Goal: Navigation & Orientation: Find specific page/section

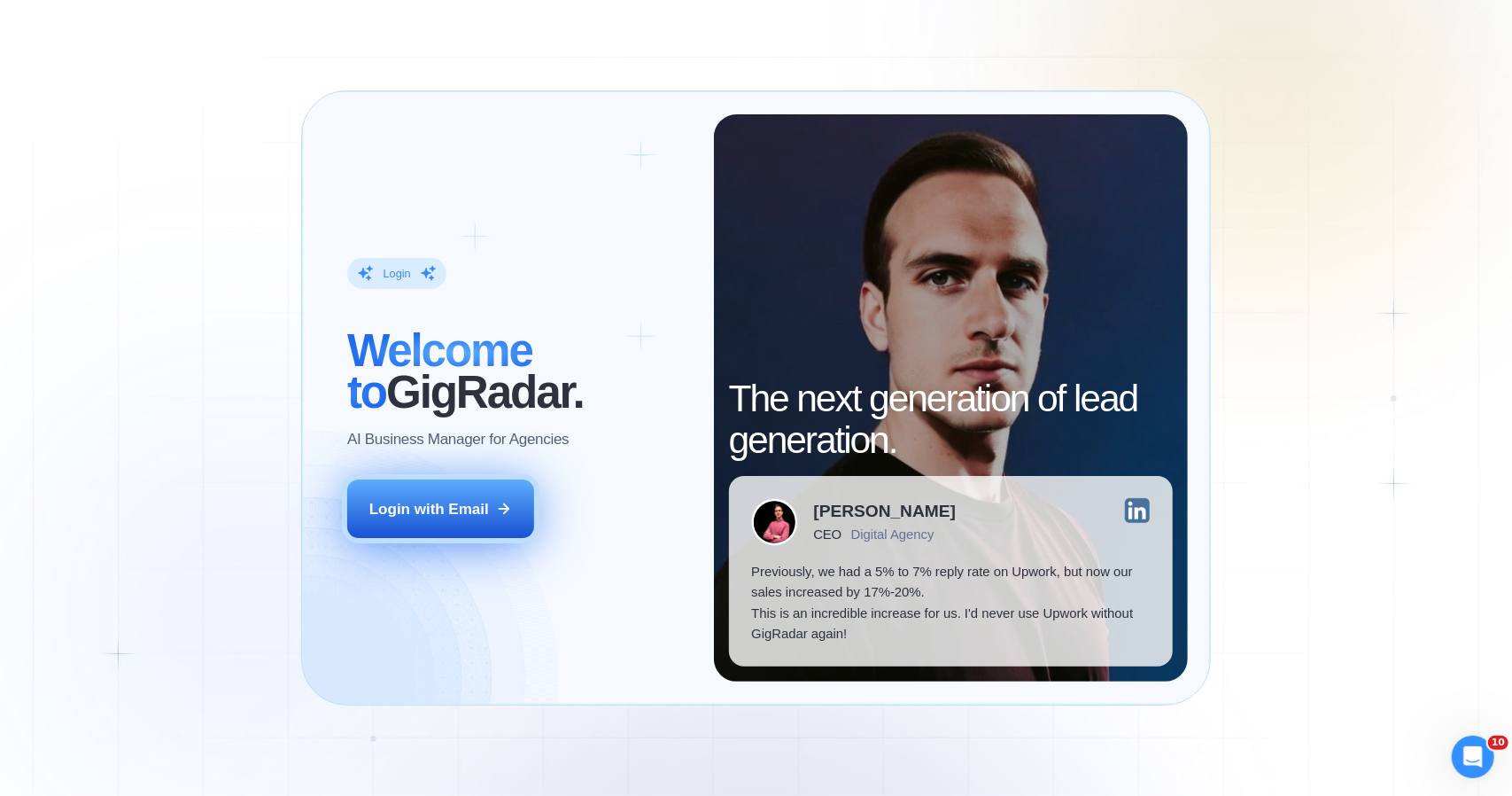
click at [478, 531] on button "Login with Email" at bounding box center [440, 508] width 187 height 58
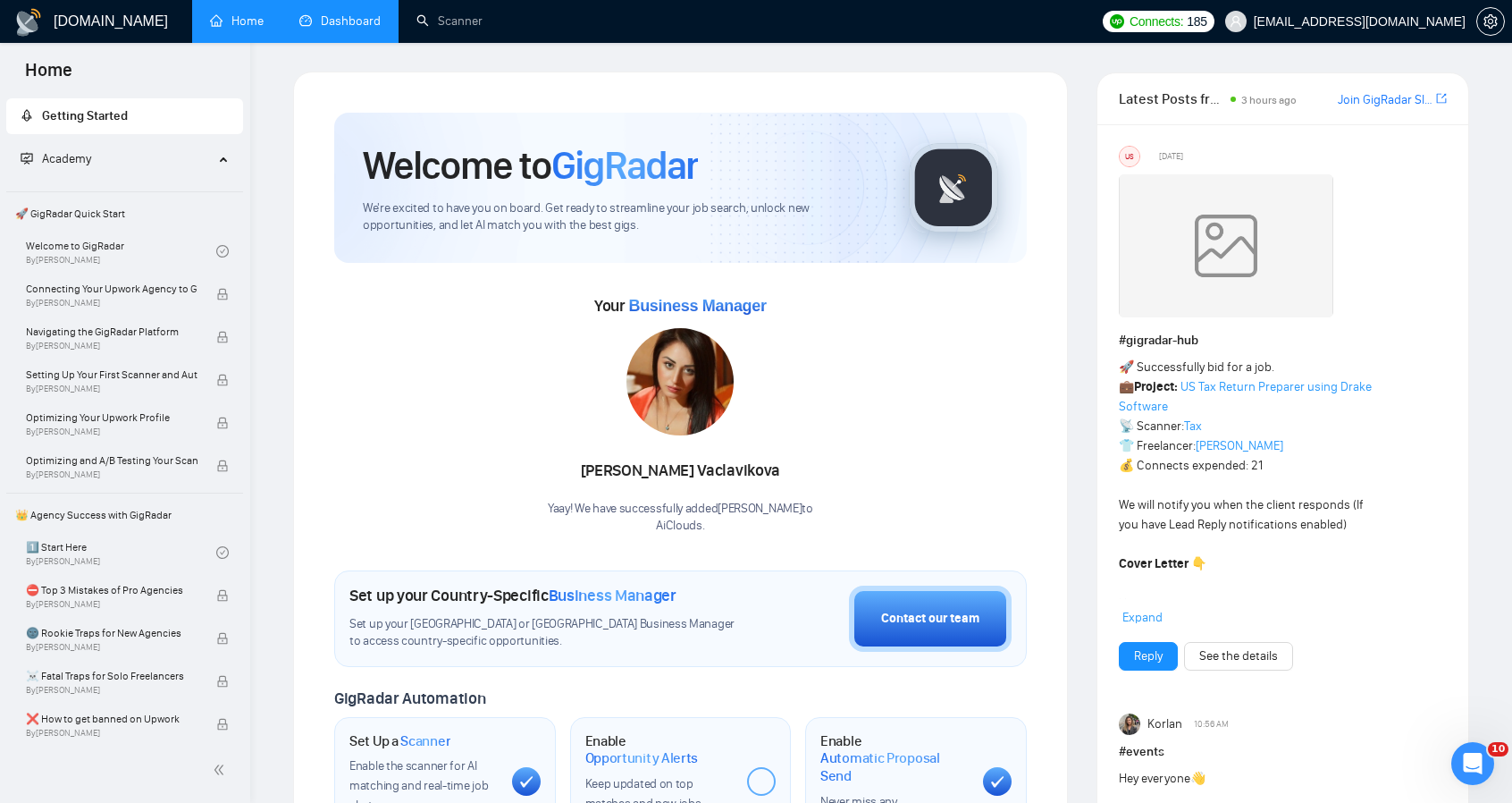
click at [355, 26] on link "Dashboard" at bounding box center [340, 20] width 82 height 15
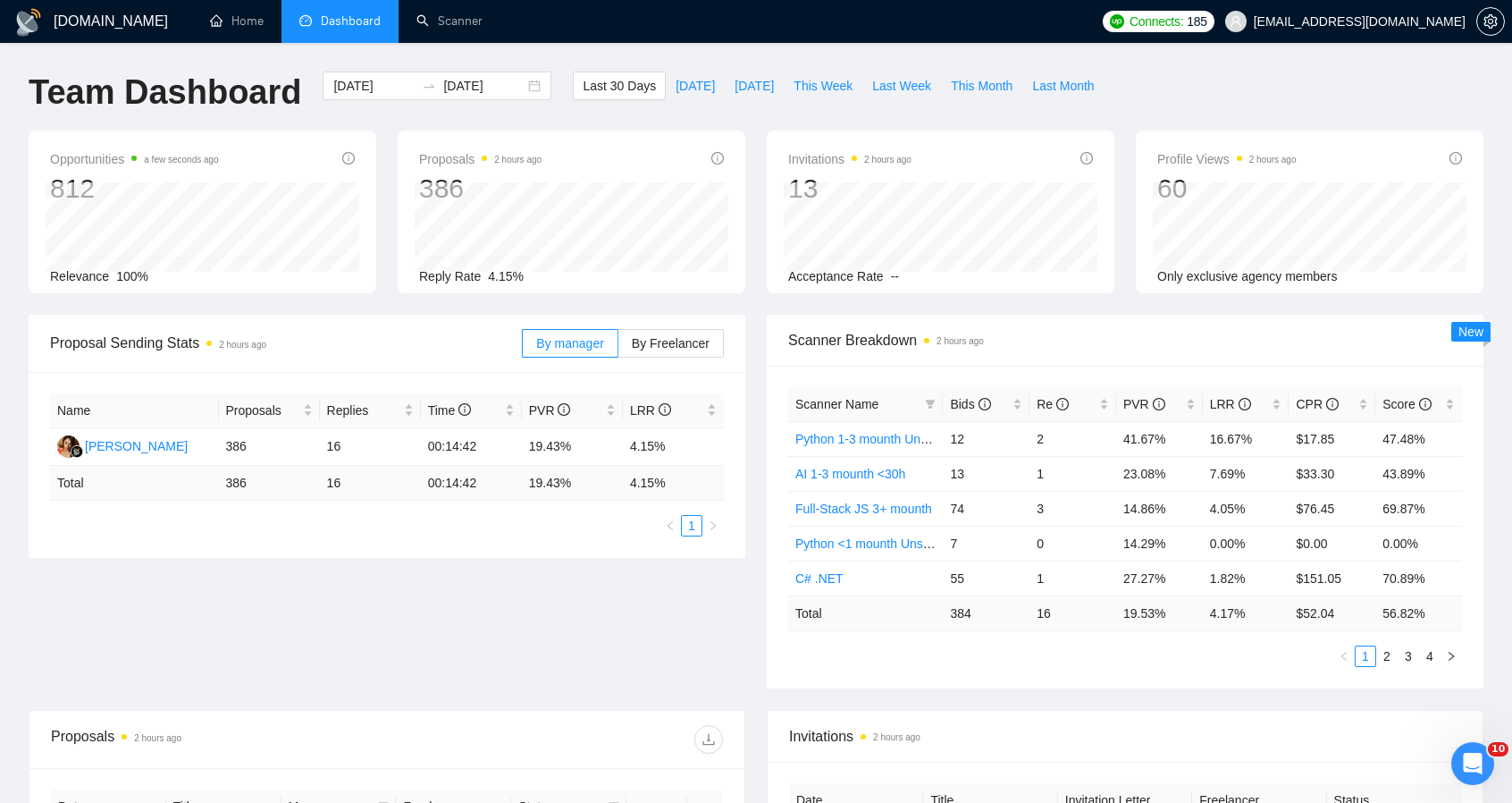
click at [665, 369] on div "By manager By Freelancer" at bounding box center [622, 342] width 202 height 57
click at [652, 331] on label "By Freelancer" at bounding box center [671, 343] width 106 height 29
click at [618, 348] on input "By Freelancer" at bounding box center [618, 348] width 0 height 0
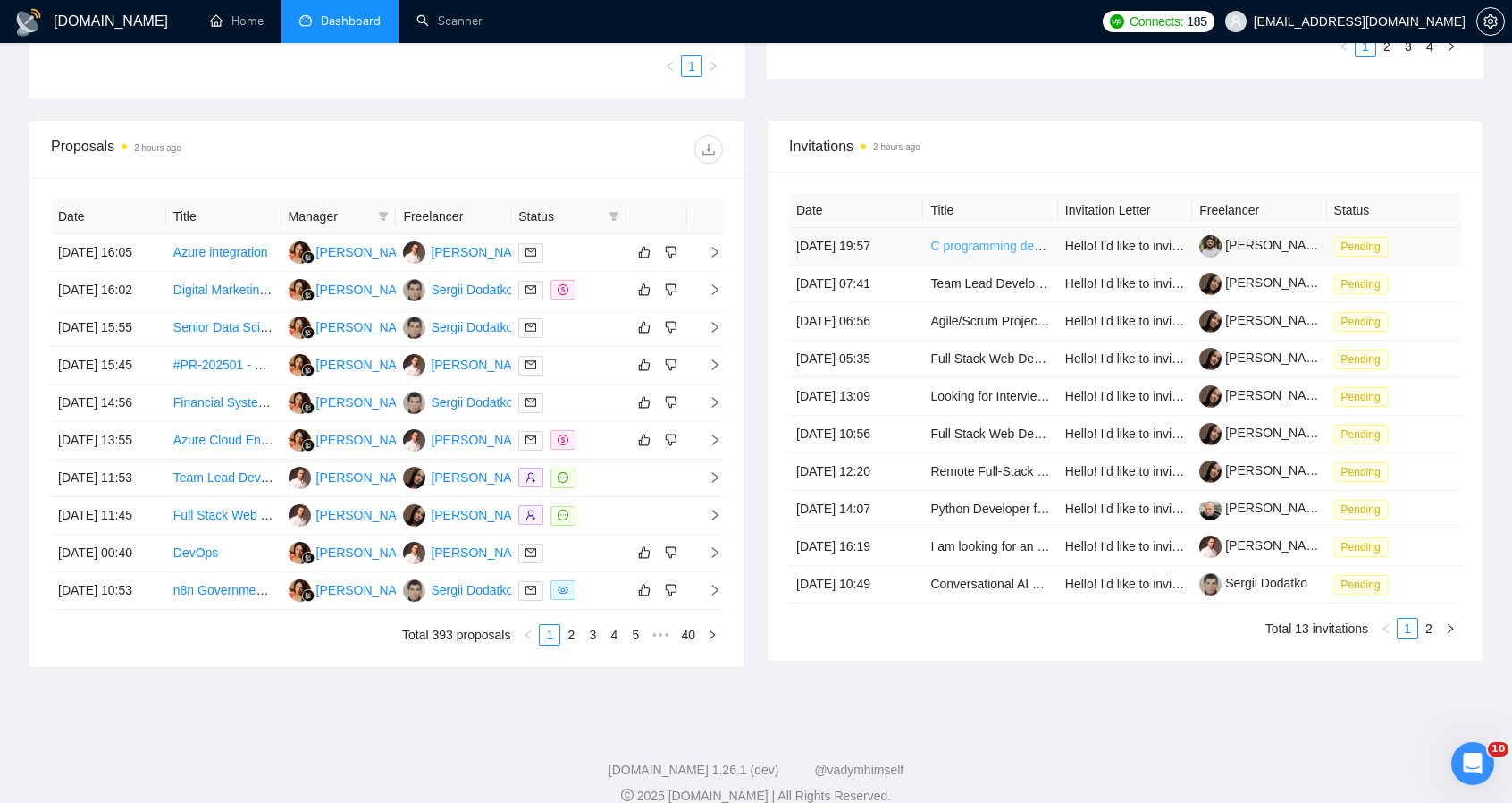
scroll to position [625, 0]
